Goal: Transaction & Acquisition: Purchase product/service

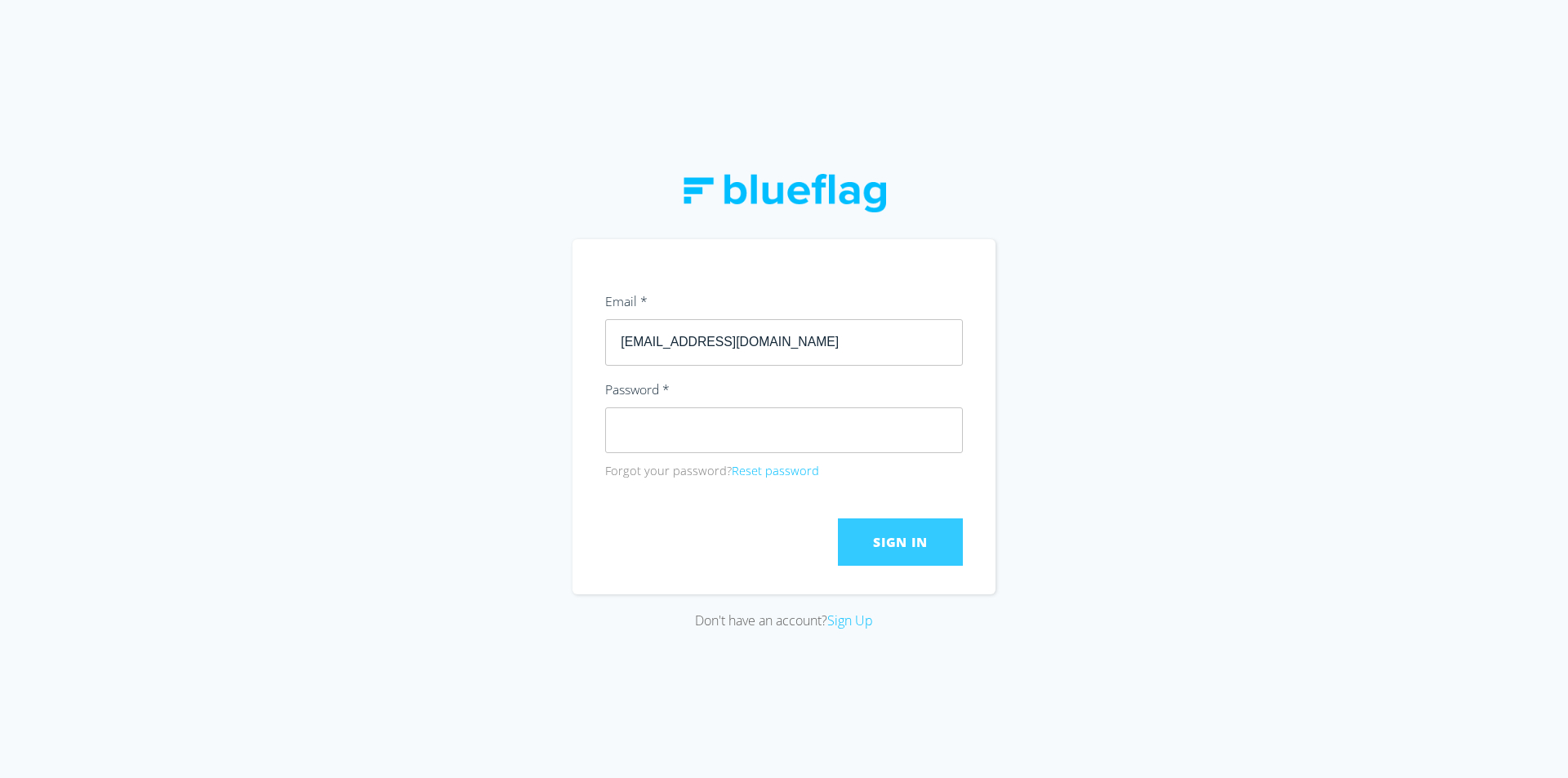
click at [906, 540] on span "Sign In" at bounding box center [900, 542] width 54 height 18
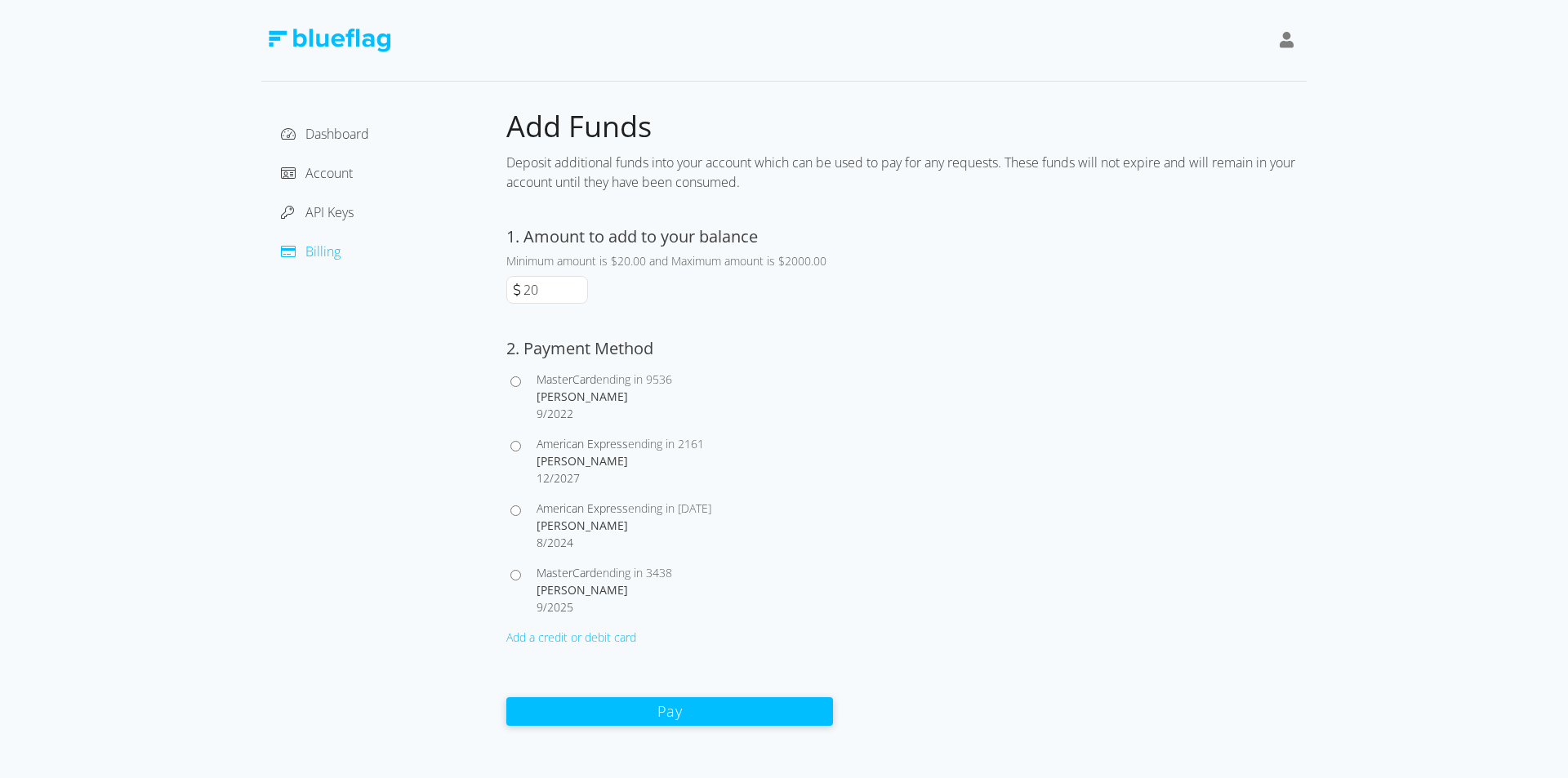
click at [554, 287] on input "20" at bounding box center [553, 290] width 67 height 26
type input "2"
type input "500"
click at [515, 451] on input "American Express ending in [STREET_ADDRESS][PERSON_NAME]" at bounding box center [516, 446] width 10 height 10
radio input "true"
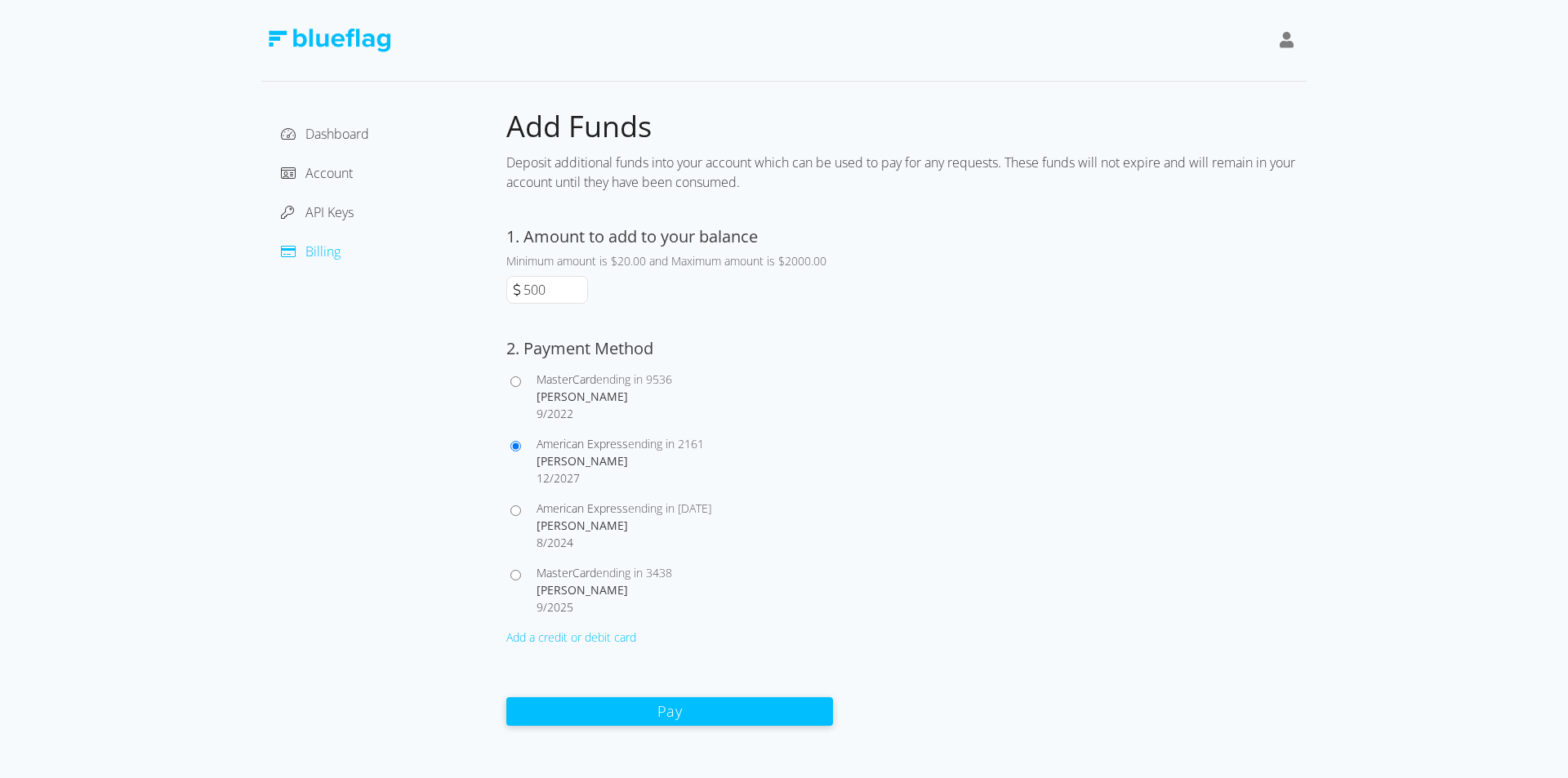
click at [734, 729] on div "Dashboard Account API Keys Billing Add Funds Deposit additional funds into your…" at bounding box center [784, 389] width 1568 height 778
click at [698, 711] on button "Pay" at bounding box center [669, 710] width 326 height 29
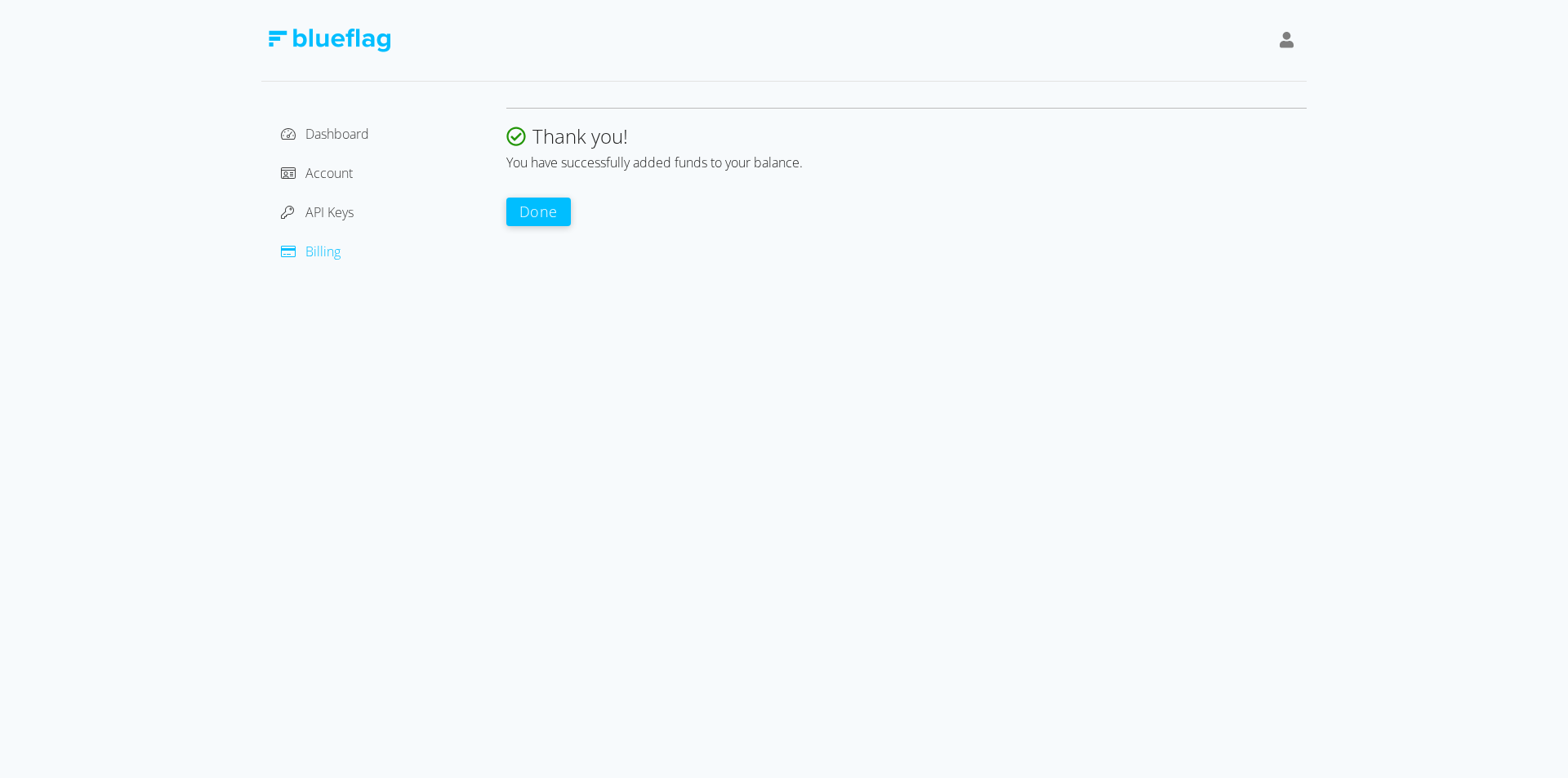
click at [540, 209] on button "Done" at bounding box center [539, 211] width 65 height 29
